Goal: Task Accomplishment & Management: Use online tool/utility

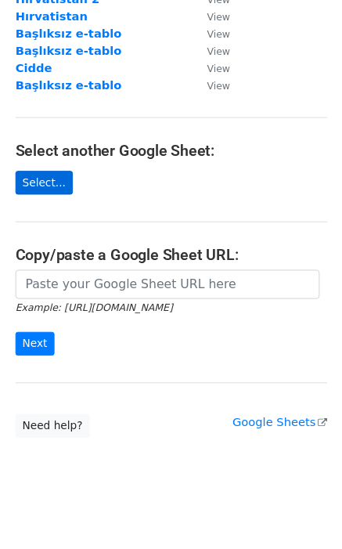
scroll to position [168, 0]
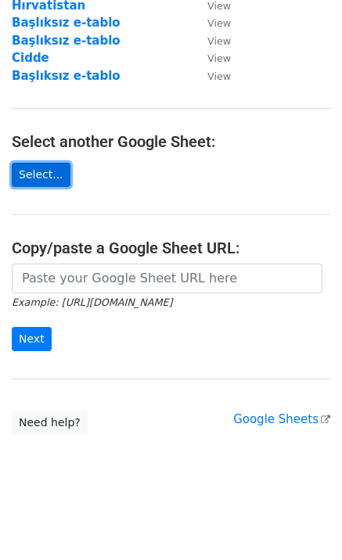
click at [42, 176] on link "Select..." at bounding box center [41, 175] width 59 height 24
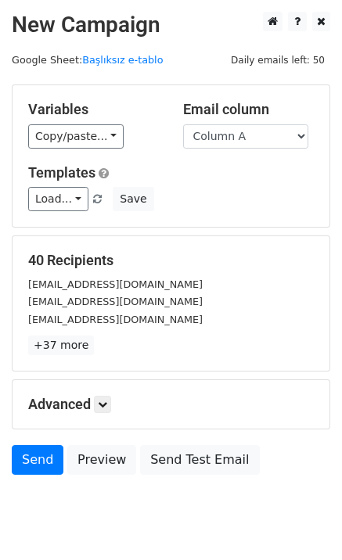
scroll to position [48, 0]
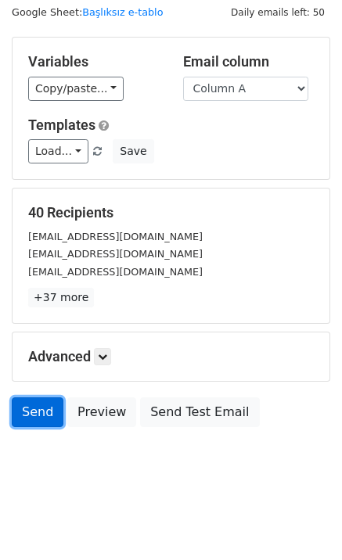
click at [38, 410] on link "Send" at bounding box center [38, 413] width 52 height 30
